Goal: Navigation & Orientation: Find specific page/section

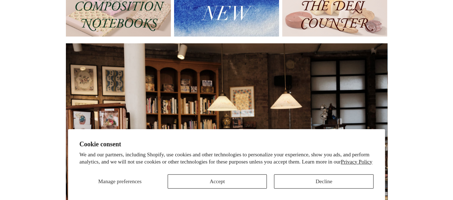
scroll to position [99, 0]
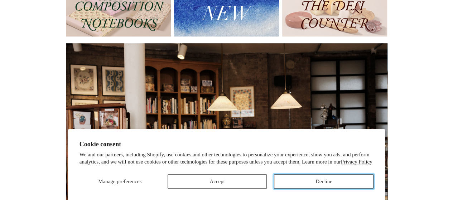
click at [327, 180] on button "Decline" at bounding box center [324, 182] width 100 height 14
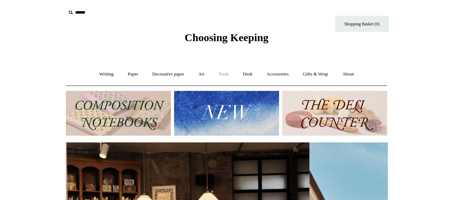
scroll to position [0, 322]
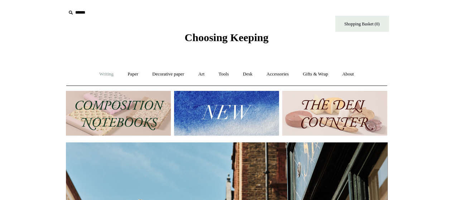
click at [95, 78] on link "Writing +" at bounding box center [106, 74] width 27 height 19
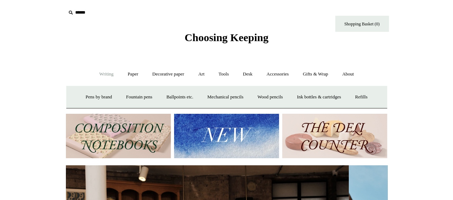
scroll to position [0, 0]
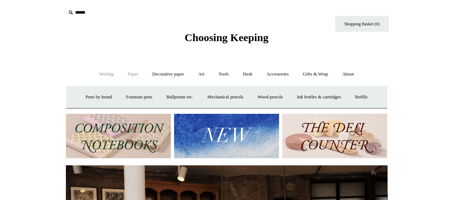
click at [130, 71] on link "Paper +" at bounding box center [133, 74] width 24 height 19
click at [303, 98] on link "Writing paper and envelopes +" at bounding box center [310, 97] width 66 height 19
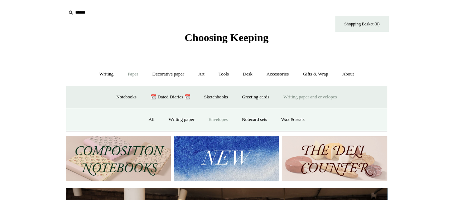
click at [218, 119] on link "Envelopes" at bounding box center [218, 119] width 32 height 19
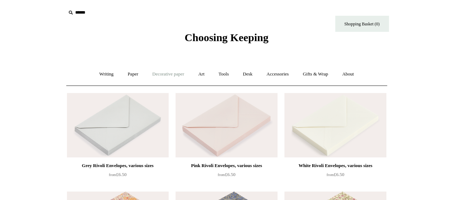
click at [185, 77] on link "Decorative paper +" at bounding box center [168, 74] width 45 height 19
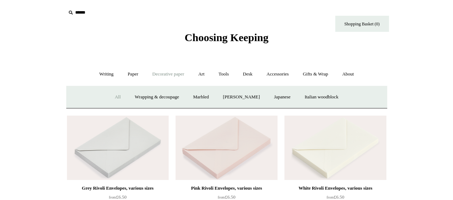
click at [118, 93] on link "All" at bounding box center [117, 97] width 19 height 19
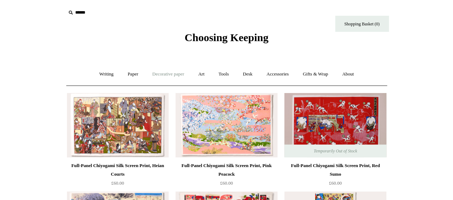
click at [173, 73] on link "Decorative paper +" at bounding box center [168, 74] width 45 height 19
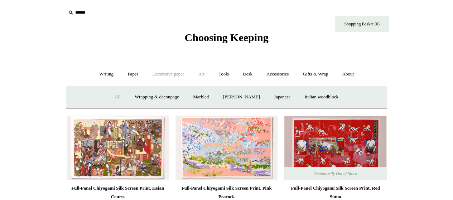
click at [203, 71] on link "Art +" at bounding box center [201, 74] width 19 height 19
click at [231, 70] on link "Tools +" at bounding box center [223, 74] width 23 height 19
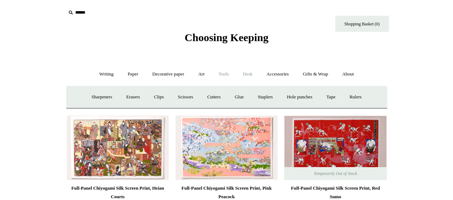
click at [251, 75] on link "Desk +" at bounding box center [248, 74] width 23 height 19
click at [180, 100] on link "Boxes & archiving" at bounding box center [181, 97] width 48 height 19
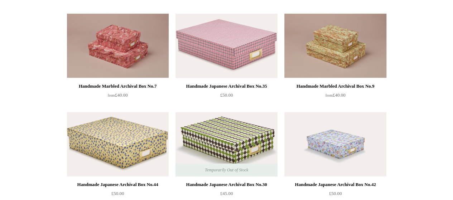
scroll to position [374, 0]
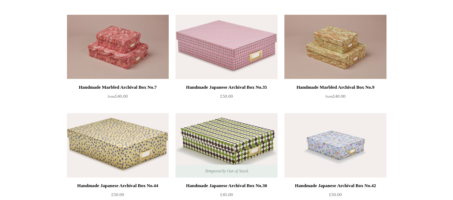
click at [216, 50] on img at bounding box center [227, 47] width 102 height 65
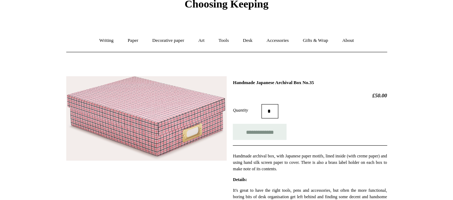
scroll to position [32, 0]
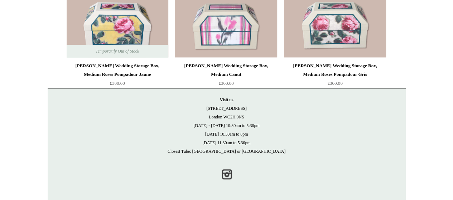
scroll to position [361, 0]
